Goal: Task Accomplishment & Management: Manage account settings

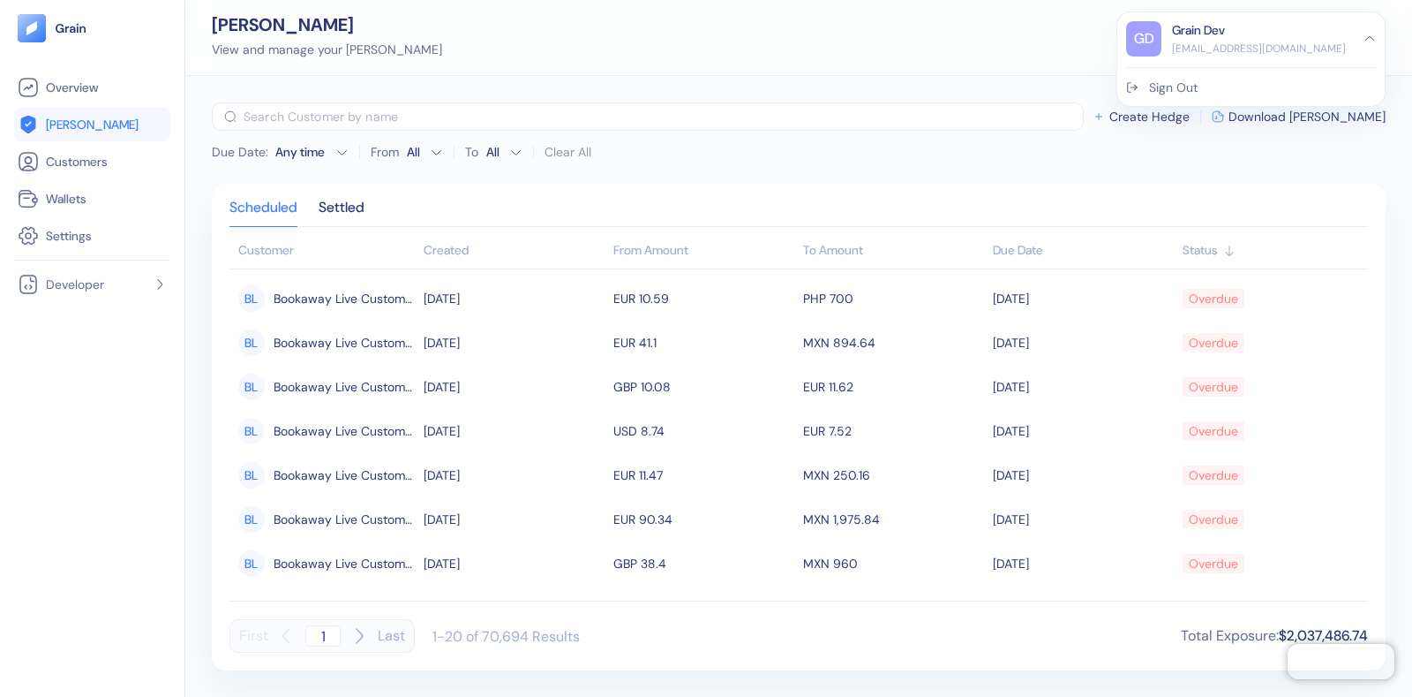
click at [840, 57] on div "[PERSON_NAME] View and manage your [PERSON_NAME] Grain Dev [EMAIL_ADDRESS][DOMA…" at bounding box center [798, 38] width 1227 height 76
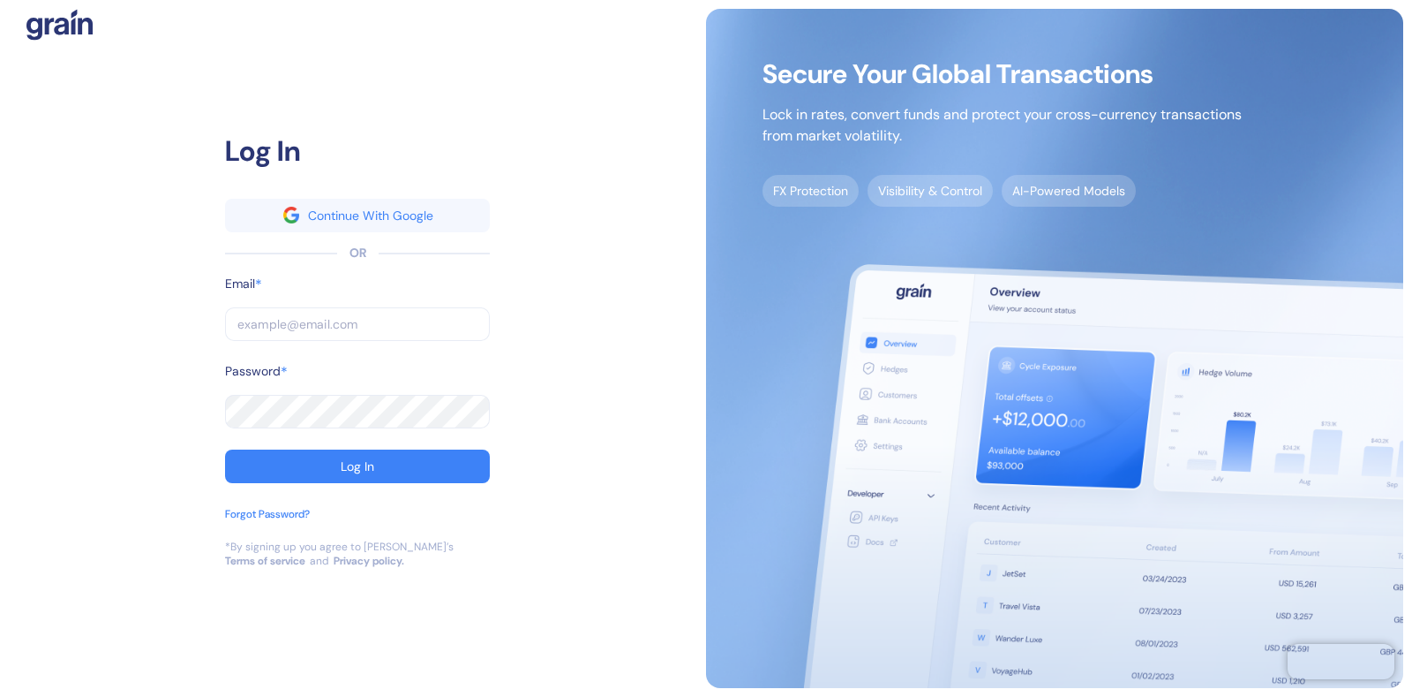
click at [254, 322] on input "text" at bounding box center [357, 324] width 265 height 34
type input "[EMAIL_ADDRESS][DOMAIN_NAME]"
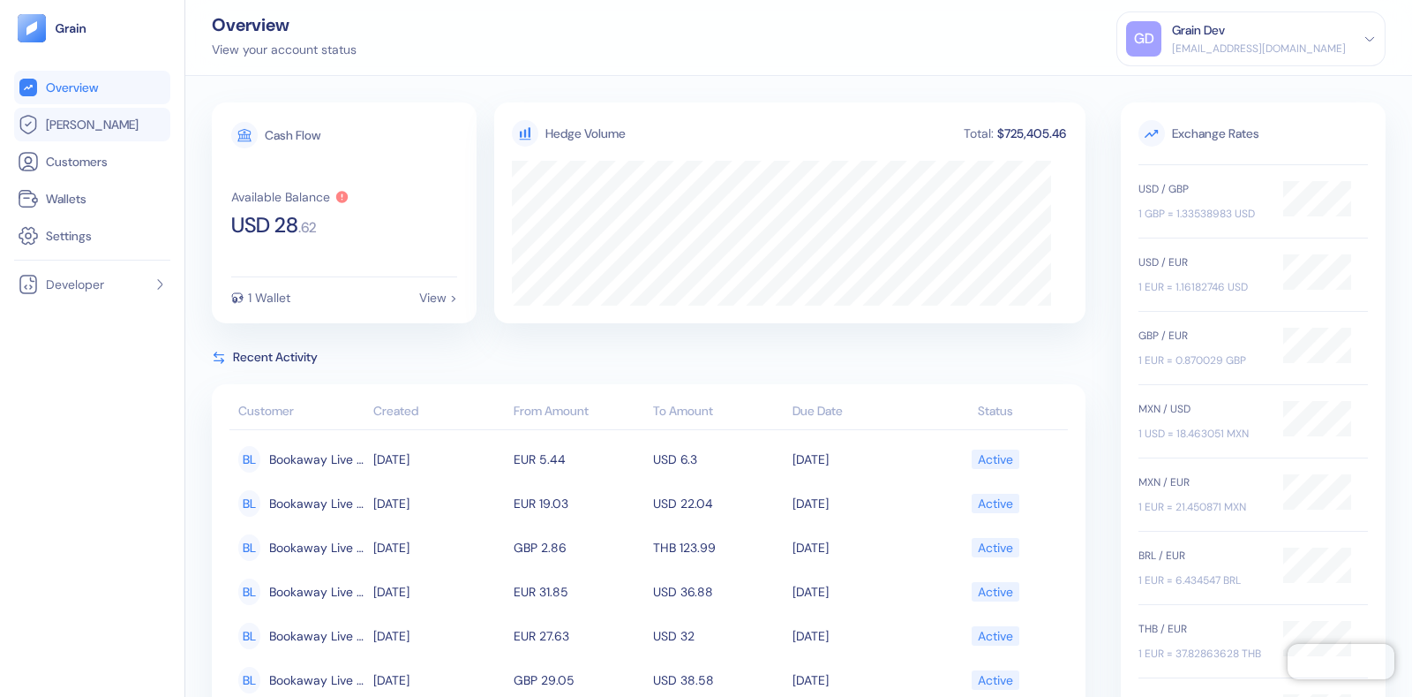
click at [94, 117] on link "[PERSON_NAME]" at bounding box center [92, 124] width 149 height 21
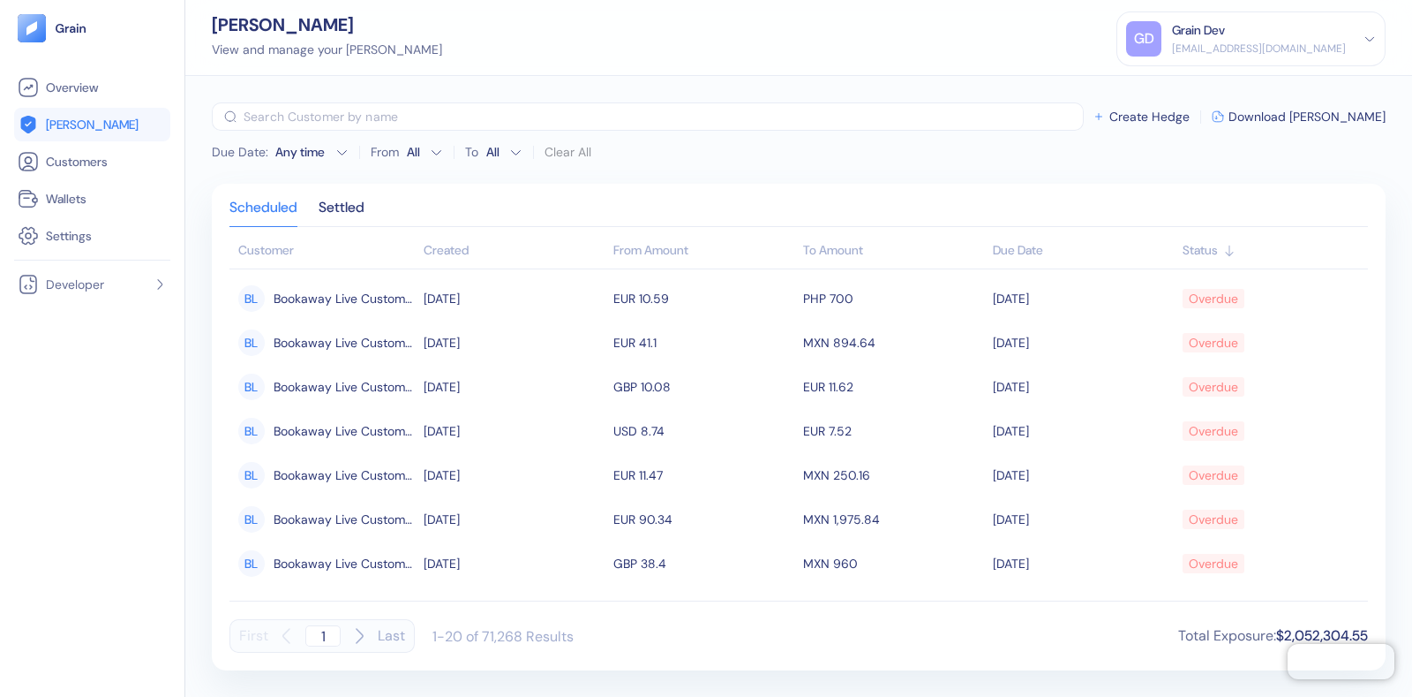
click at [1358, 36] on div "GD Grain Dev dev+travelier@grainfinance.co" at bounding box center [1251, 38] width 250 height 35
click at [1198, 89] on div "Sign Out" at bounding box center [1173, 88] width 49 height 19
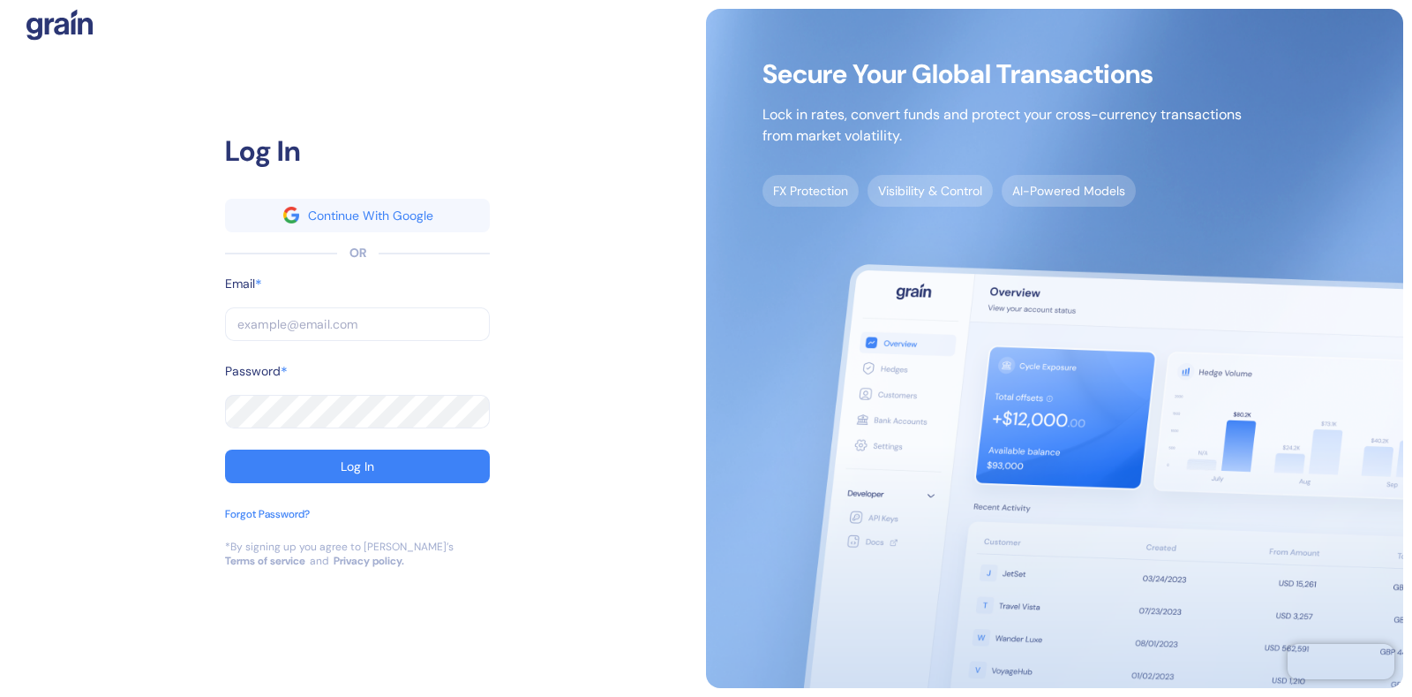
click at [271, 312] on input "text" at bounding box center [357, 324] width 265 height 34
type input "dev+bookaway12go@grainfinance.co"
